Goal: Information Seeking & Learning: Understand process/instructions

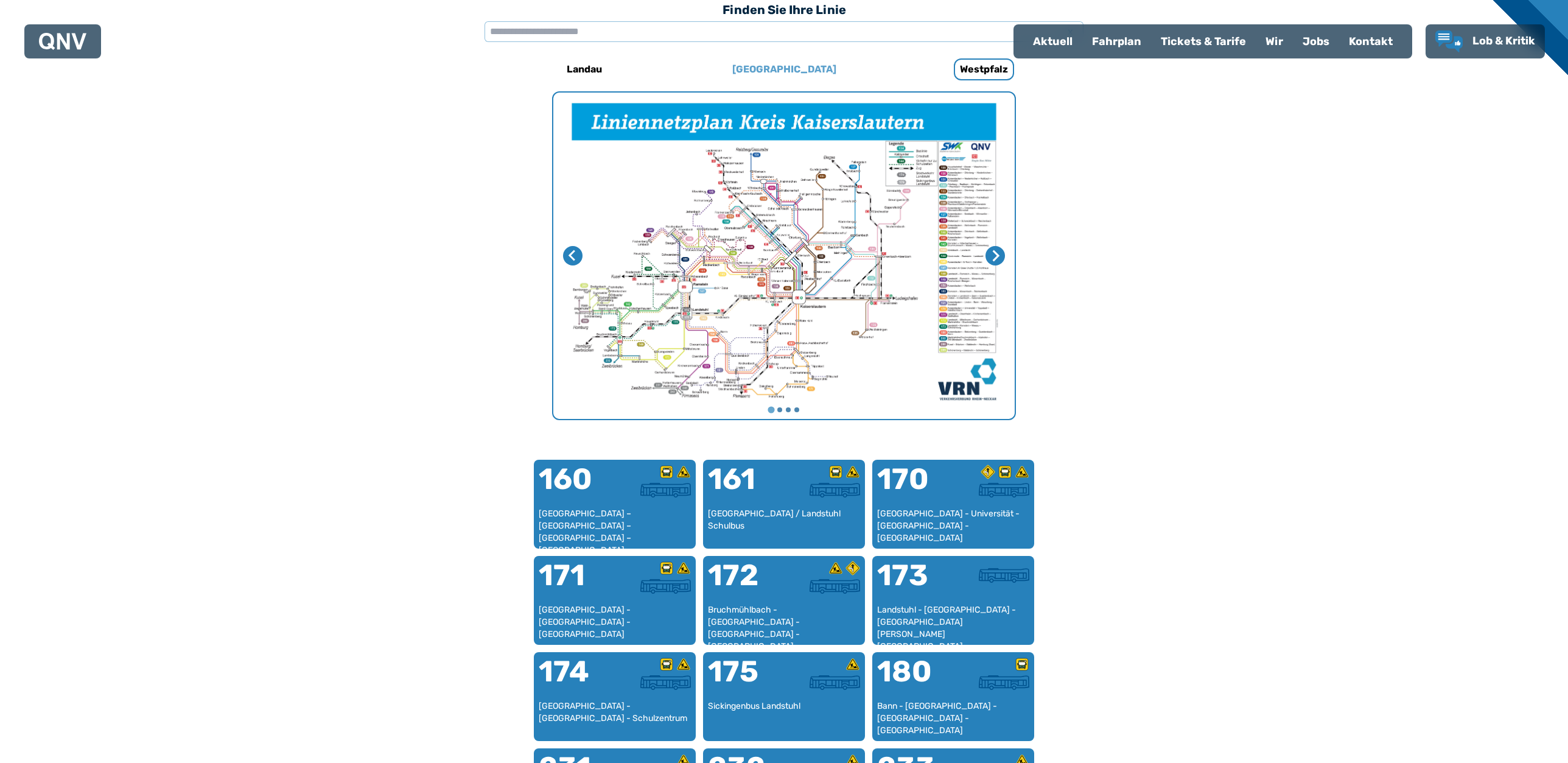
click at [780, 68] on h6 "[GEOGRAPHIC_DATA]" at bounding box center [784, 69] width 114 height 19
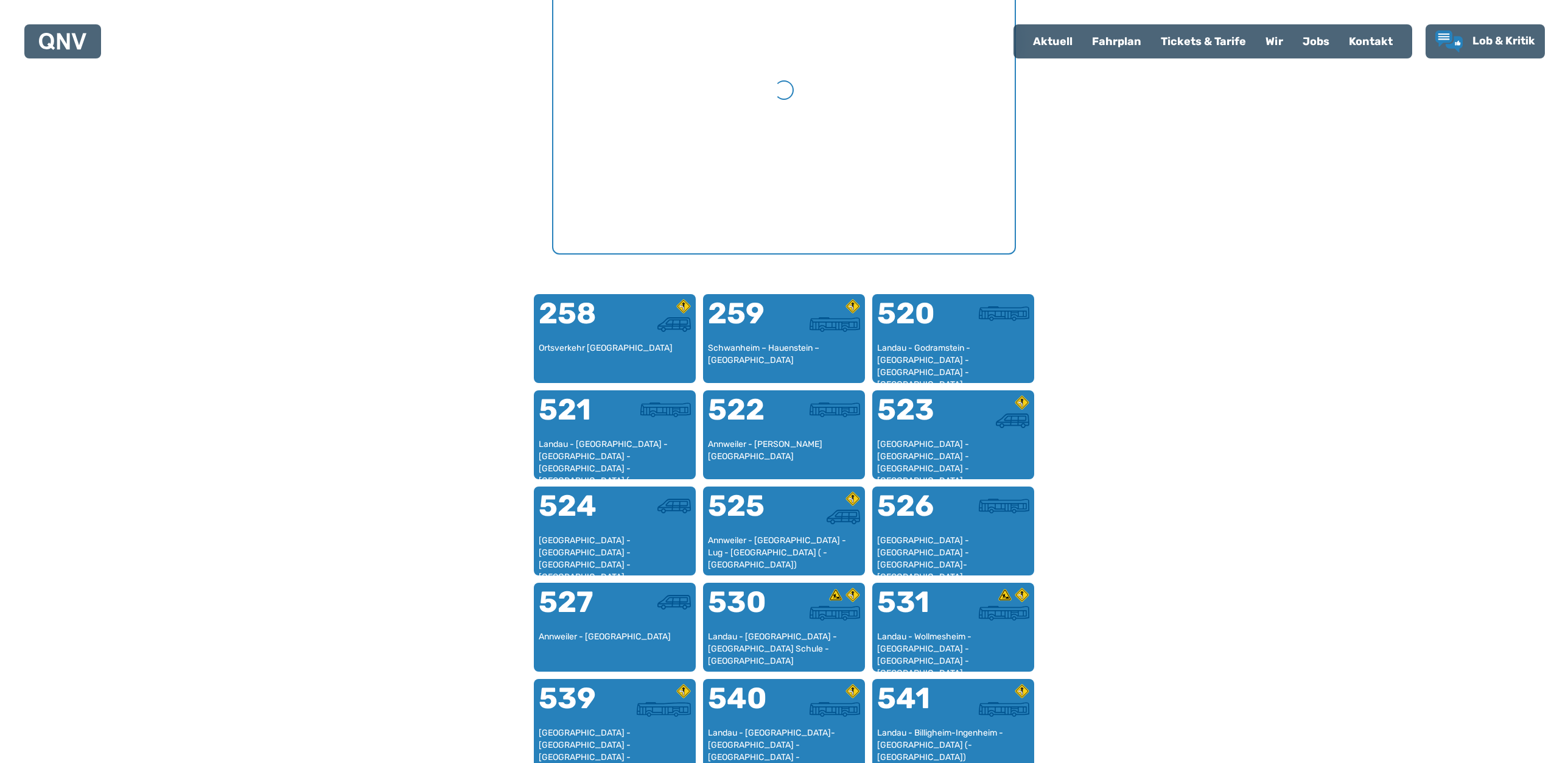
scroll to position [558, 0]
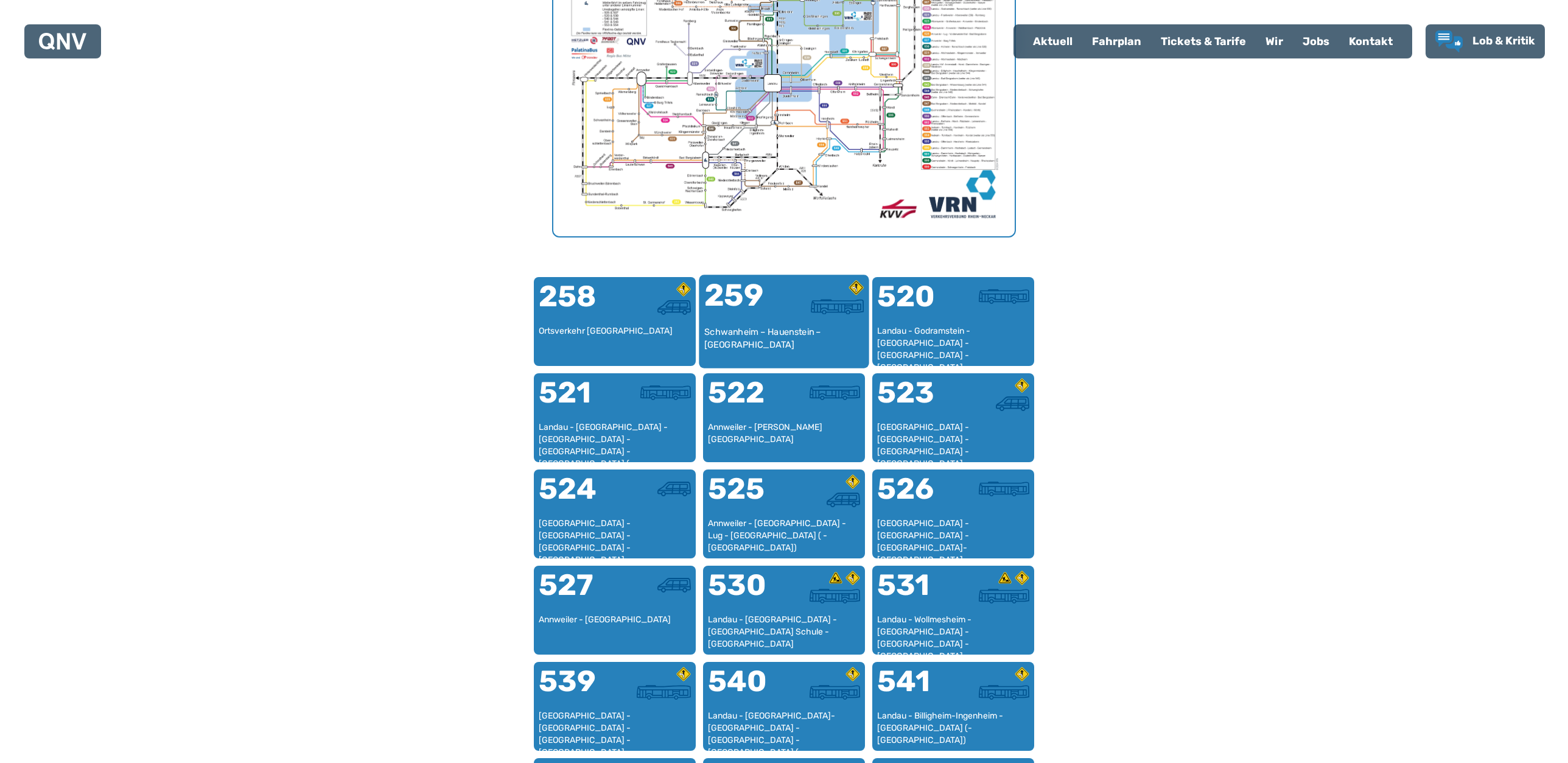
click at [765, 318] on div "259" at bounding box center [743, 303] width 80 height 46
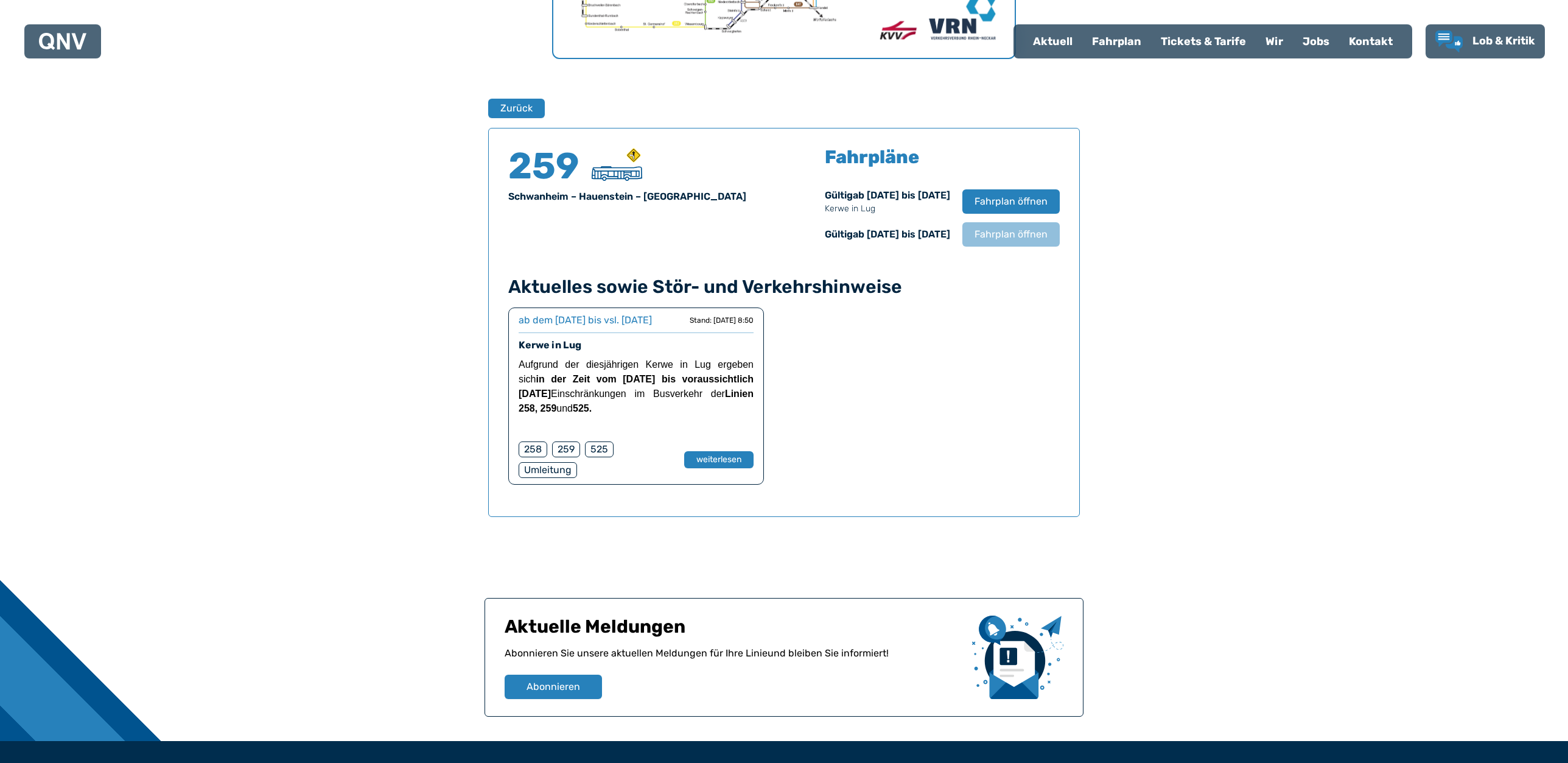
scroll to position [803, 0]
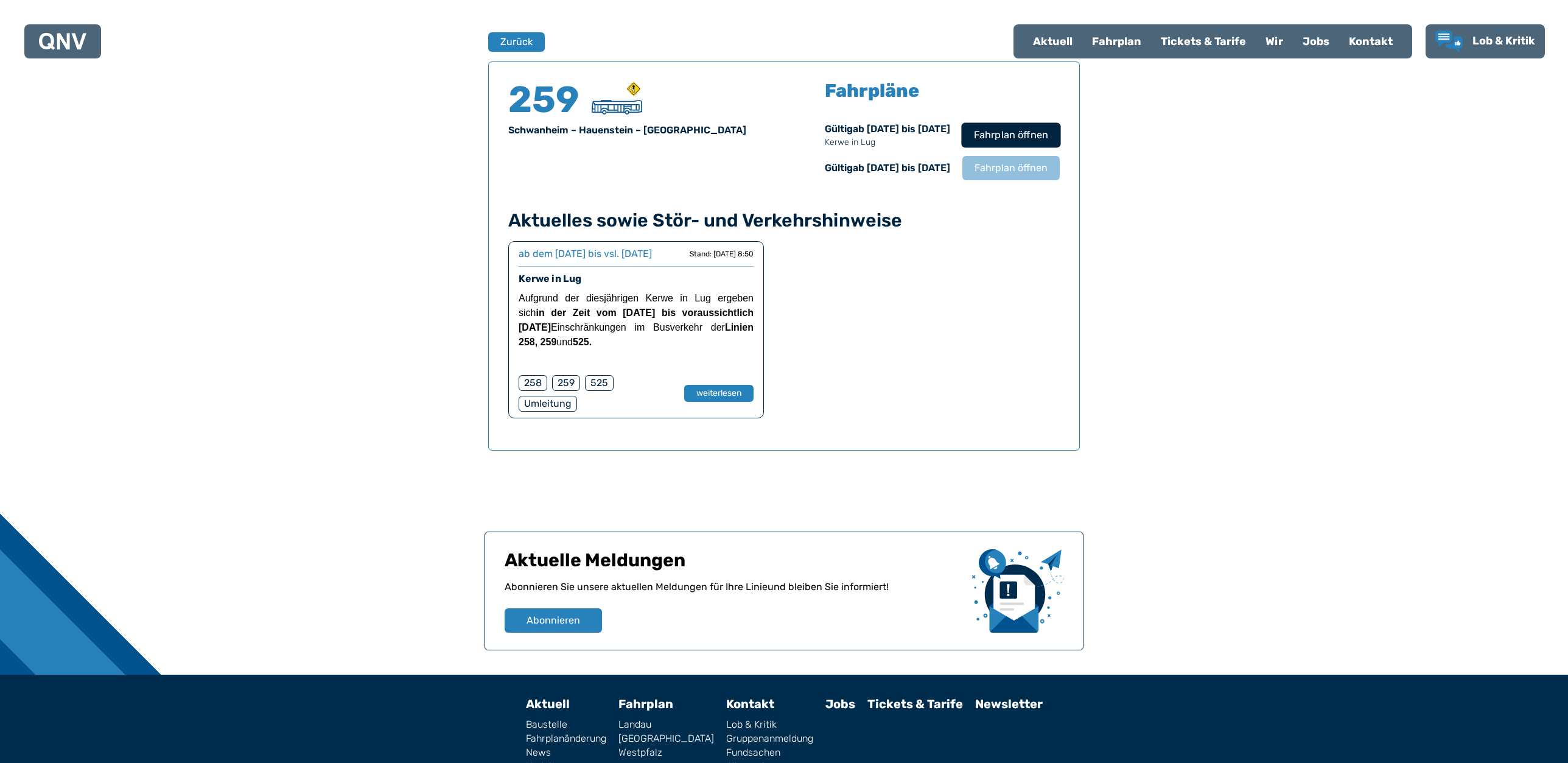
click at [1037, 137] on span "Fahrplan öffnen" at bounding box center [1011, 135] width 74 height 15
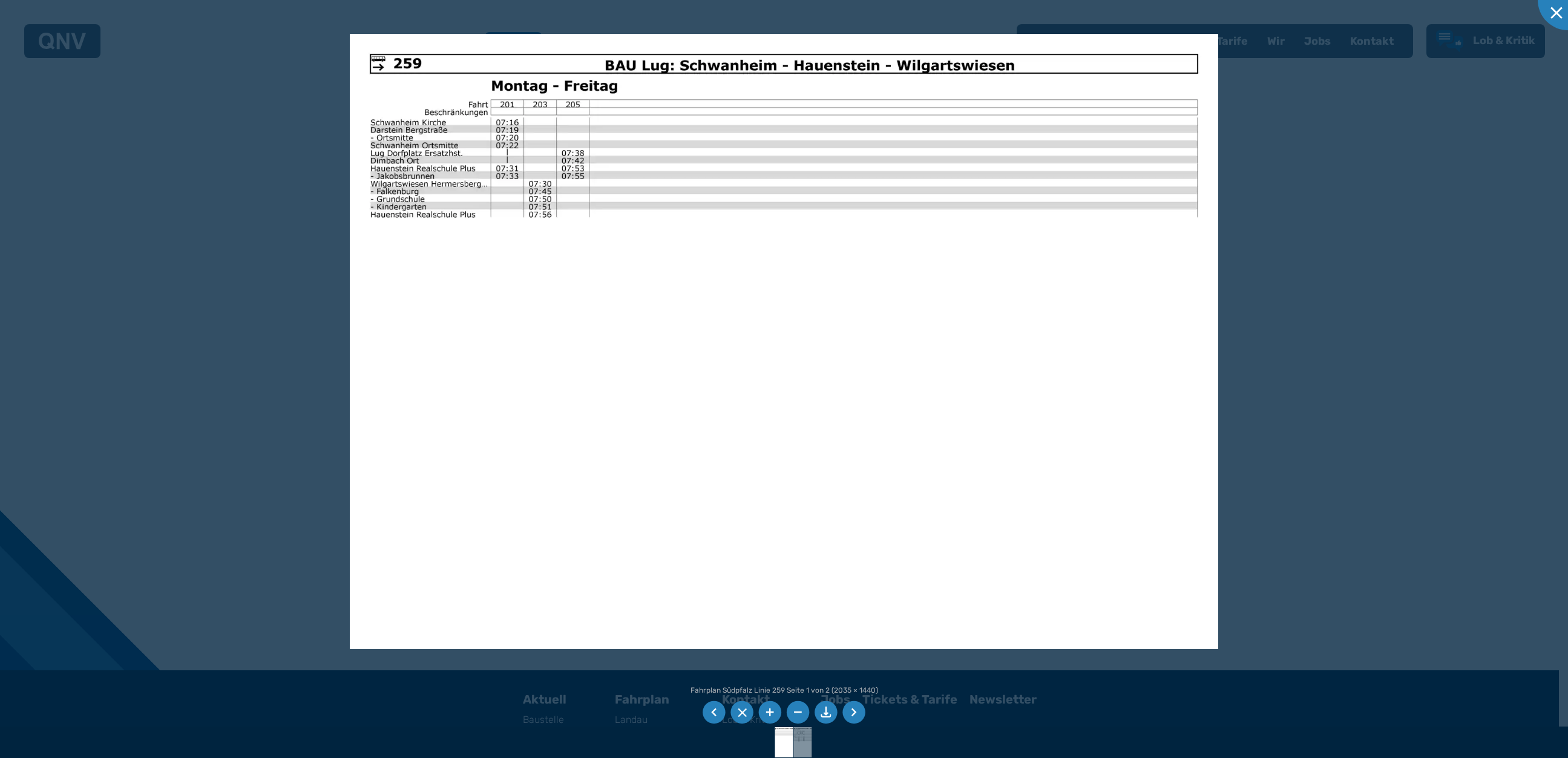
click at [858, 716] on li at bounding box center [854, 713] width 23 height 23
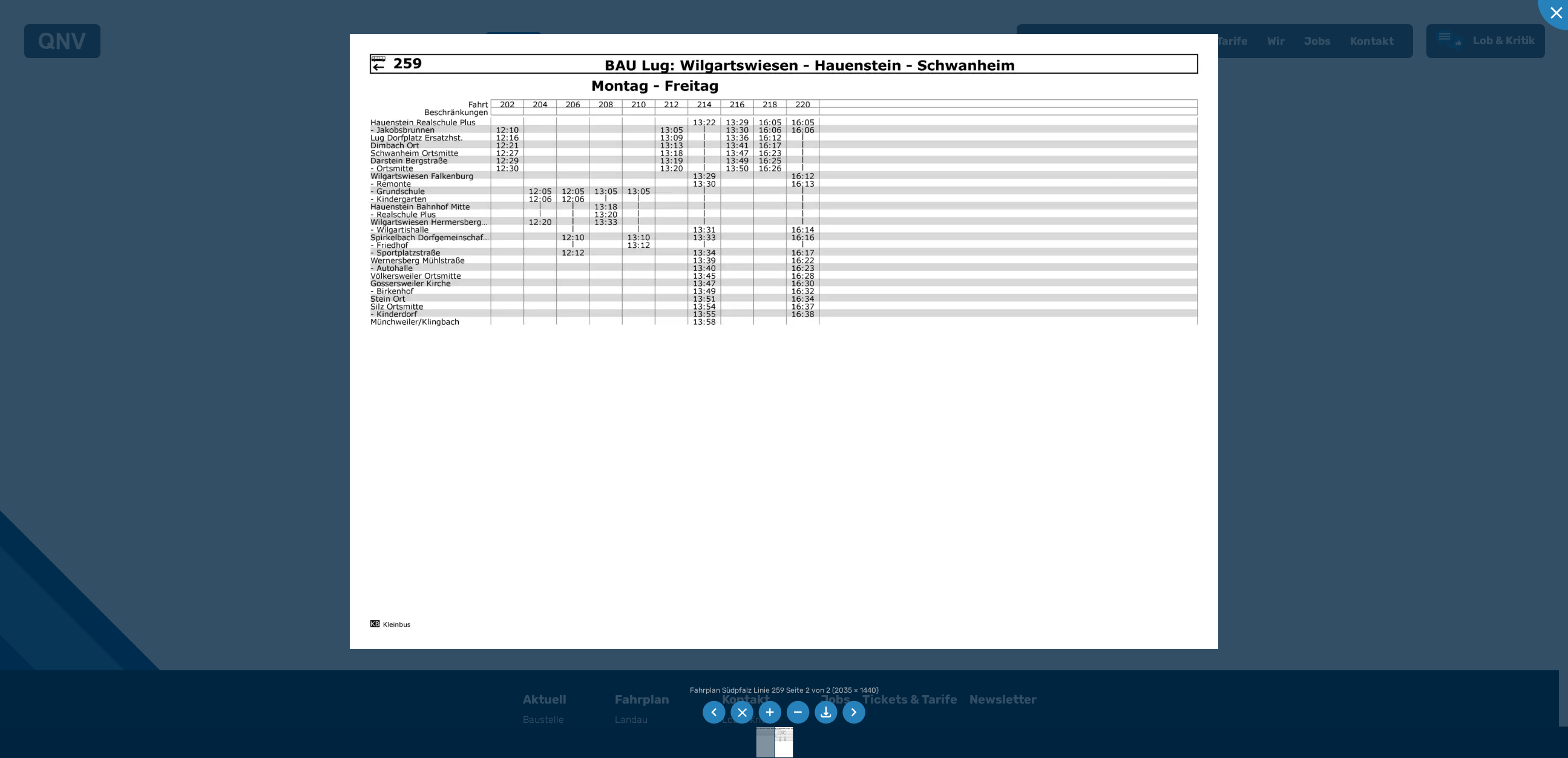
click at [1379, 301] on div at bounding box center [784, 379] width 1568 height 758
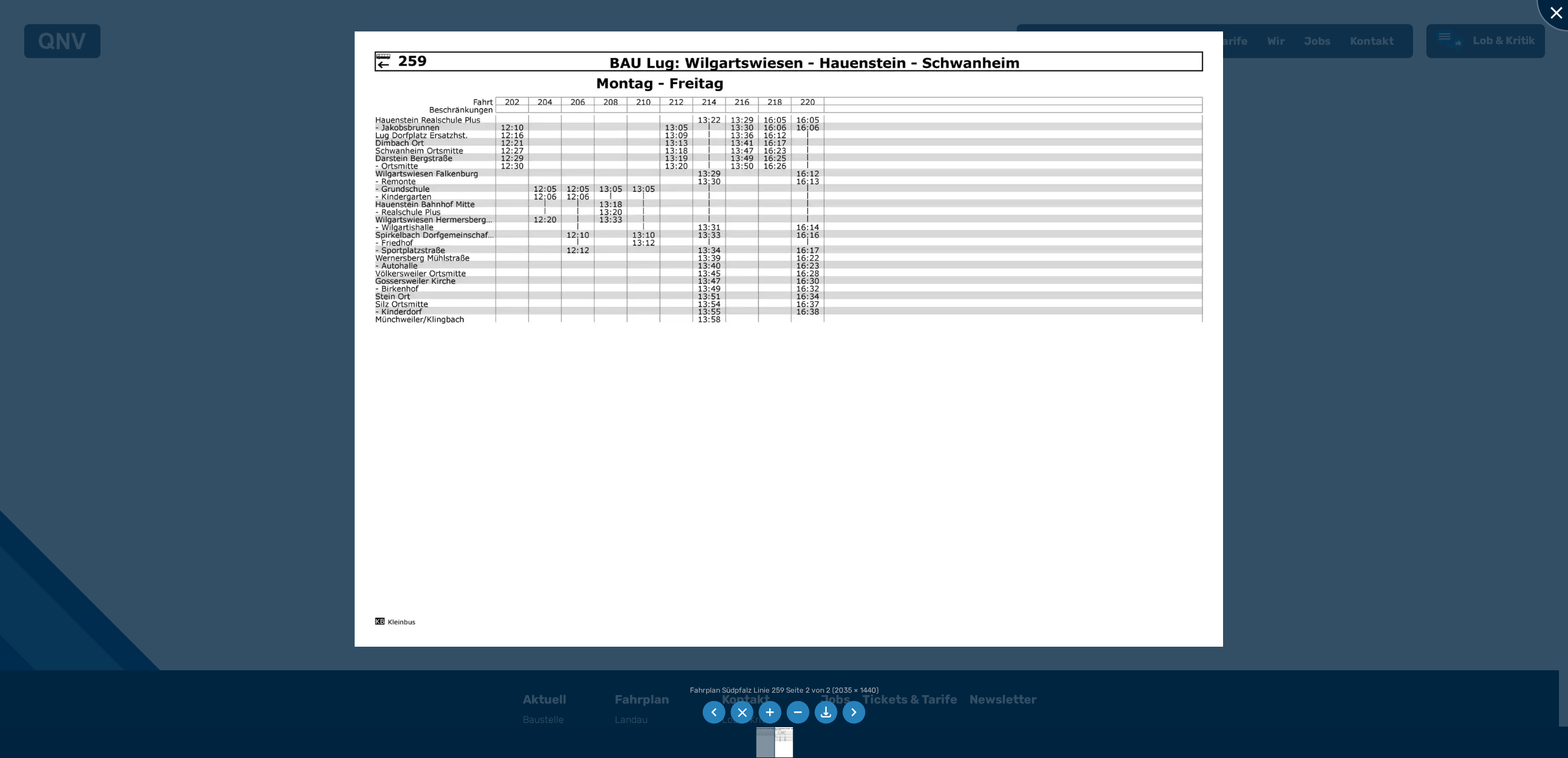
click at [1558, 16] on div at bounding box center [1567, 0] width 61 height 61
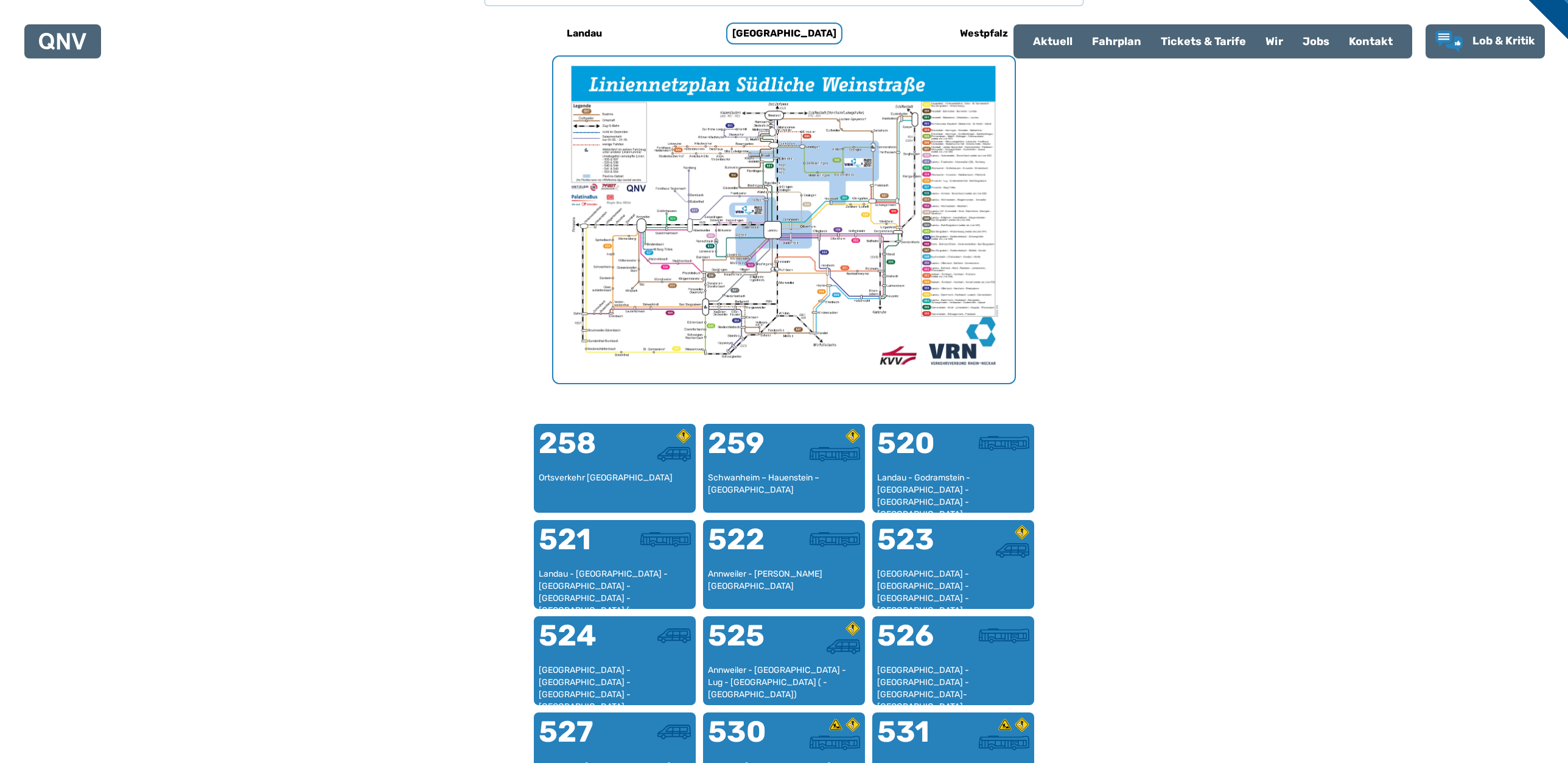
scroll to position [375, 0]
